Goal: Information Seeking & Learning: Find specific fact

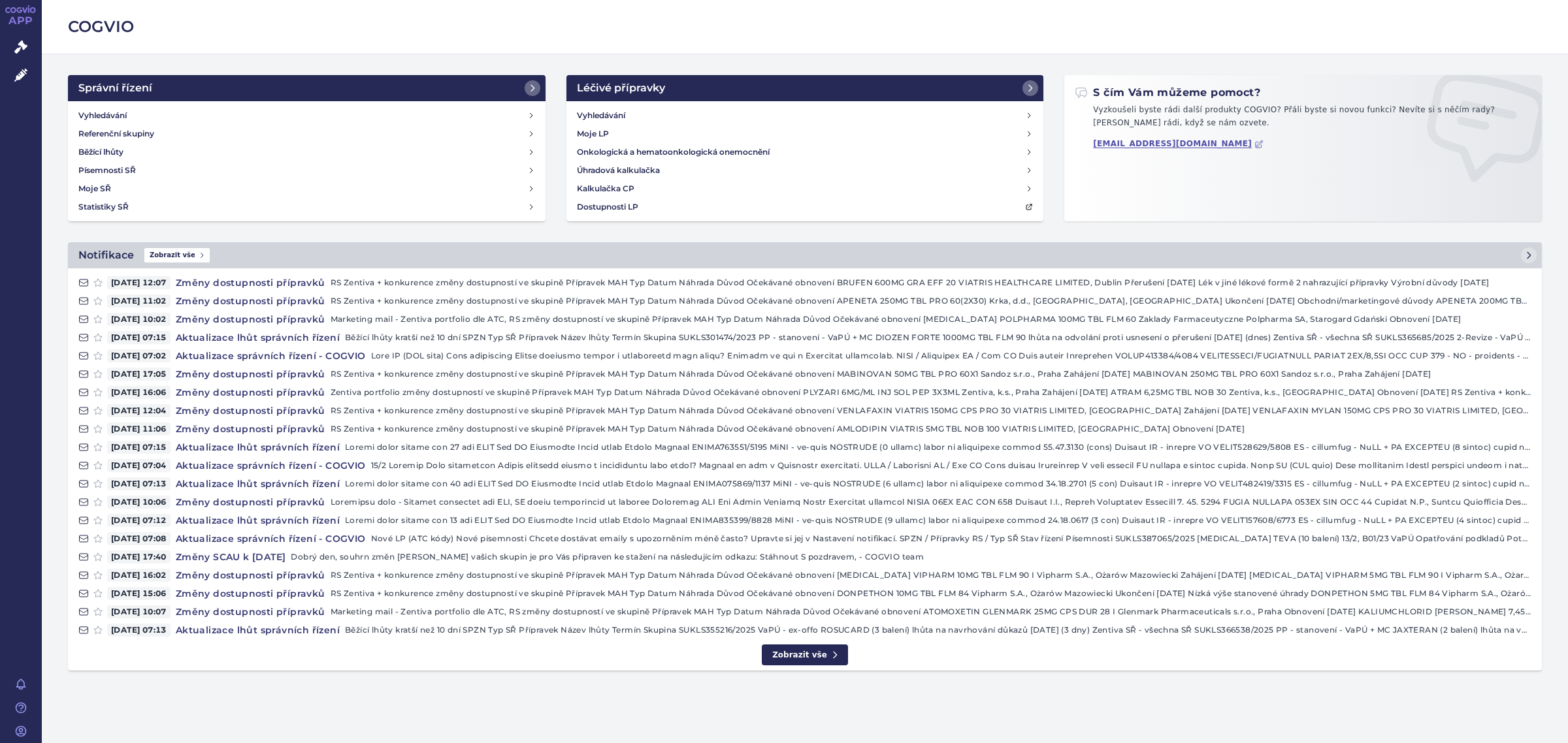
click at [134, 104] on div "Vyhledávání Referenční skupiny Běžící lhůty Písemnosti SŘ Moje SŘ Statistiky SŘ" at bounding box center [307, 162] width 477 height 120
click at [129, 112] on link "Vyhledávání" at bounding box center [307, 115] width 467 height 18
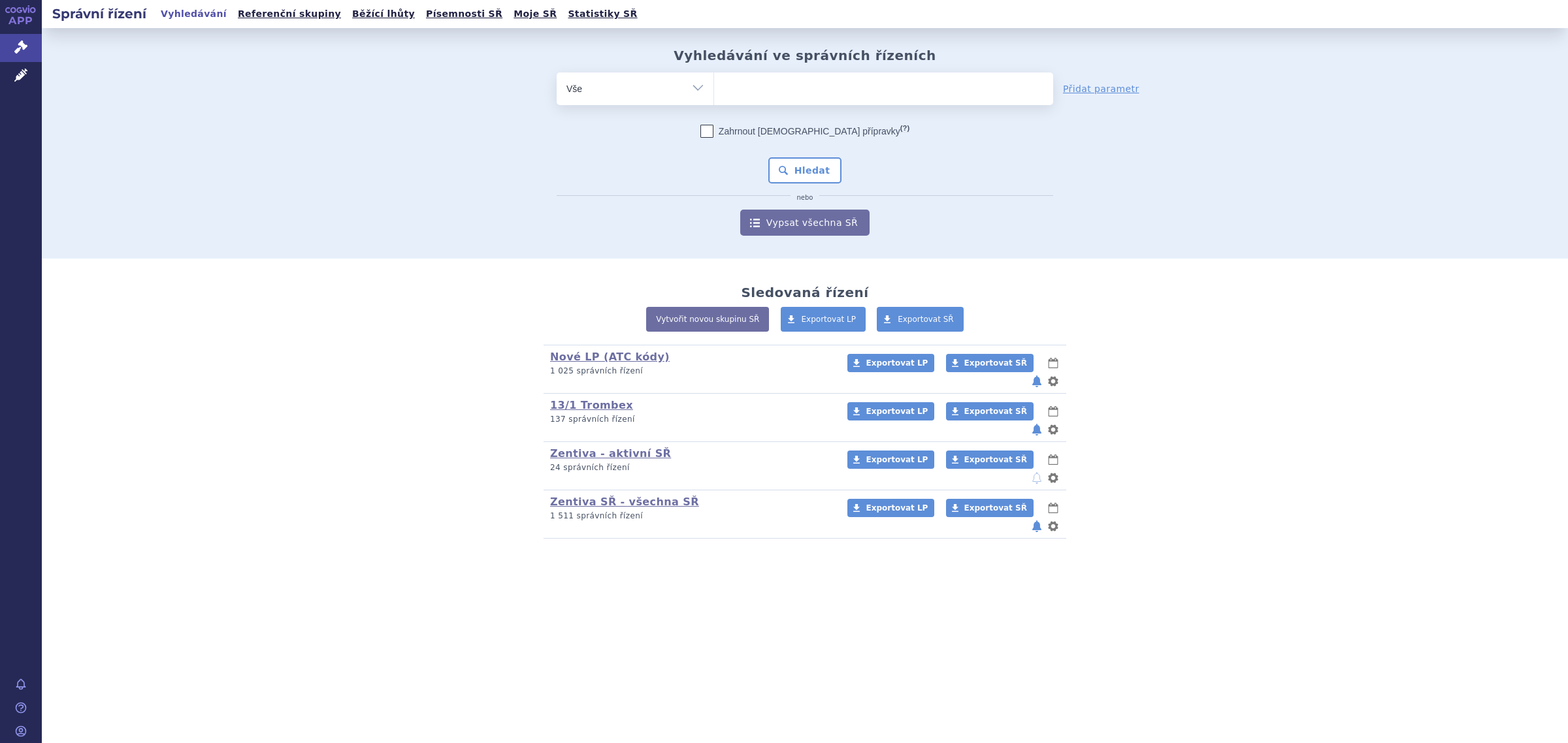
click at [778, 93] on ul at bounding box center [884, 86] width 339 height 27
click at [714, 93] on select at bounding box center [713, 88] width 1 height 32
paste input "REVOLADE"
type input "REVOLADE"
select select "REVOLADE"
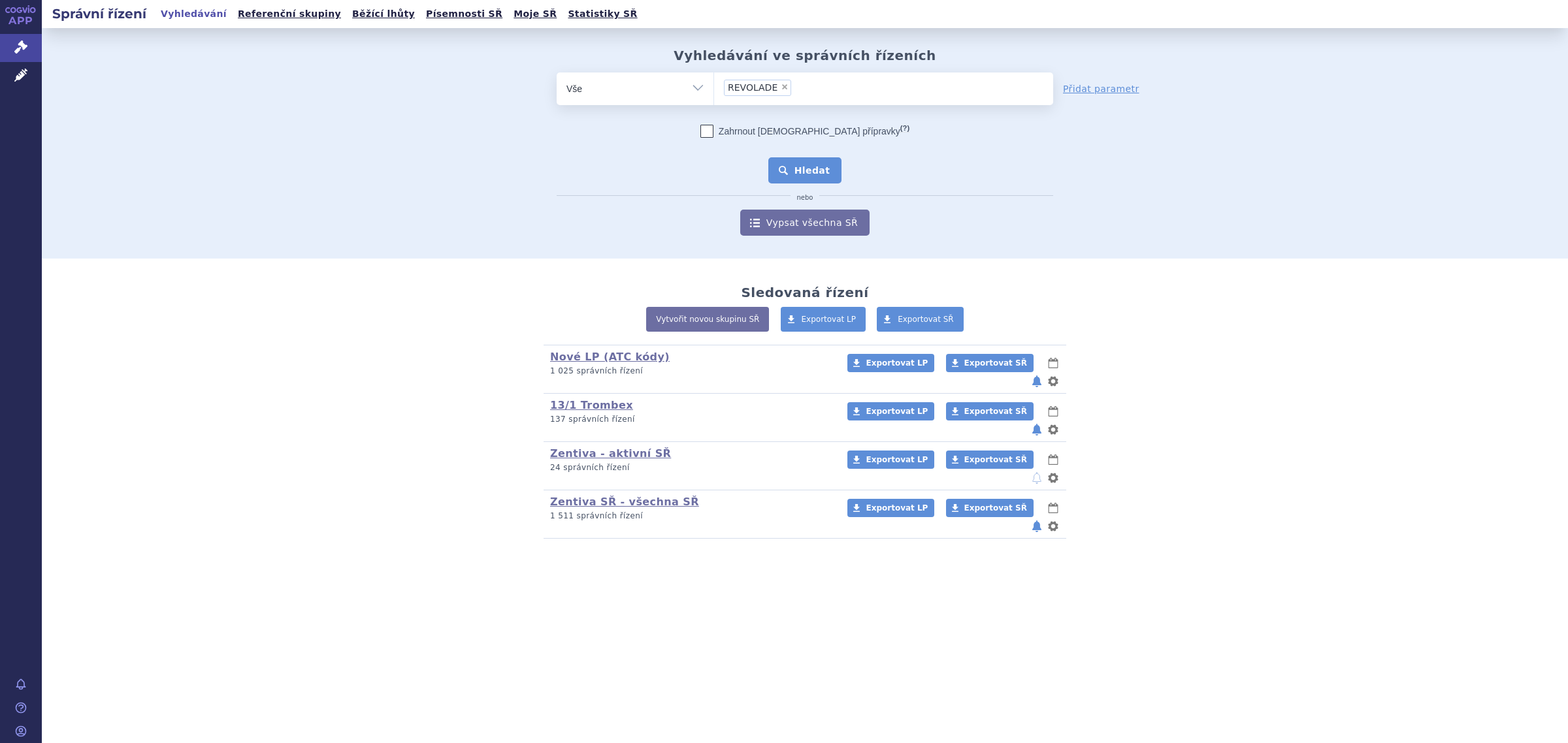
click at [795, 164] on button "Hledat" at bounding box center [805, 170] width 74 height 26
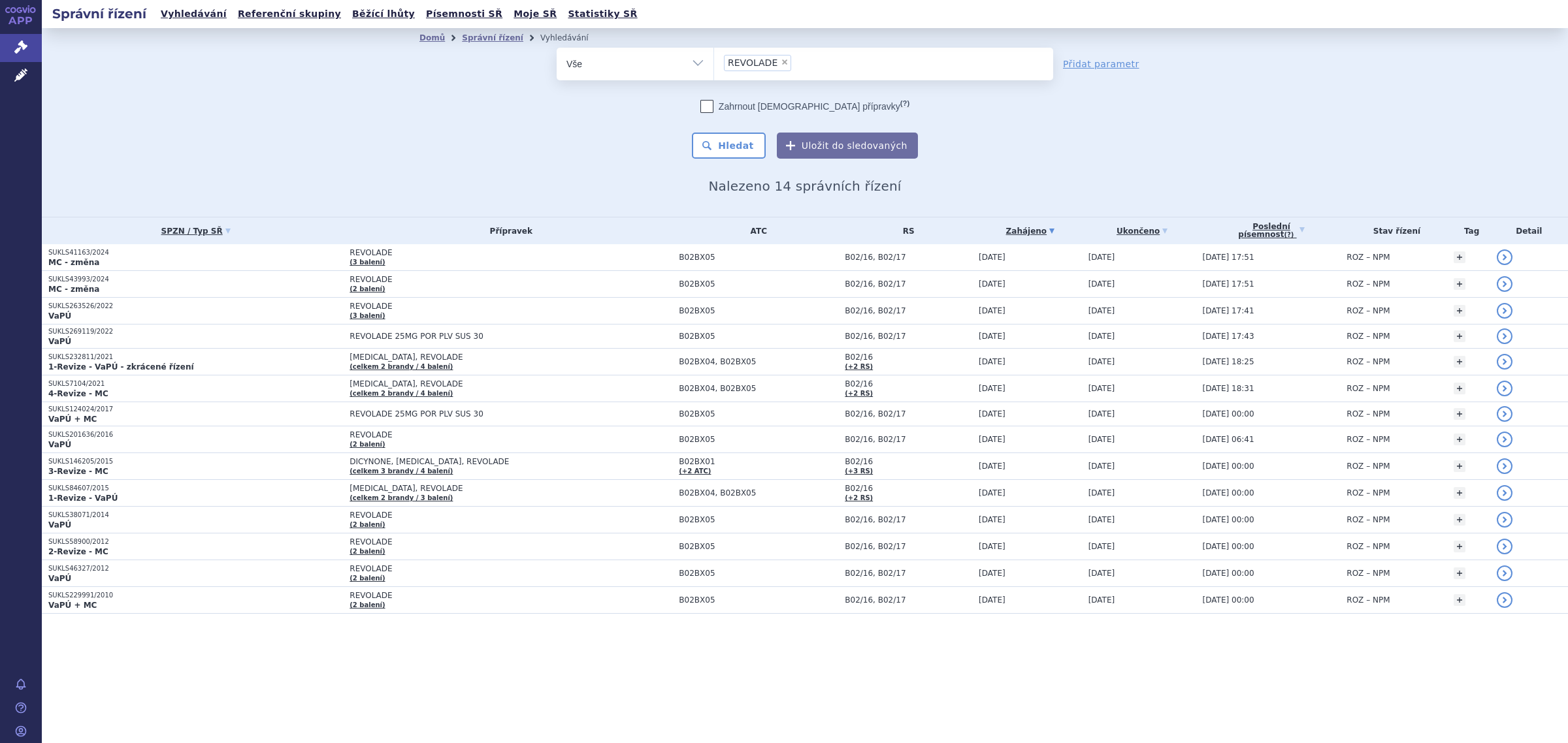
click at [781, 62] on span "×" at bounding box center [784, 62] width 8 height 8
click at [714, 62] on select "REVOLADE" at bounding box center [713, 63] width 1 height 32
select select
